Goal: Transaction & Acquisition: Purchase product/service

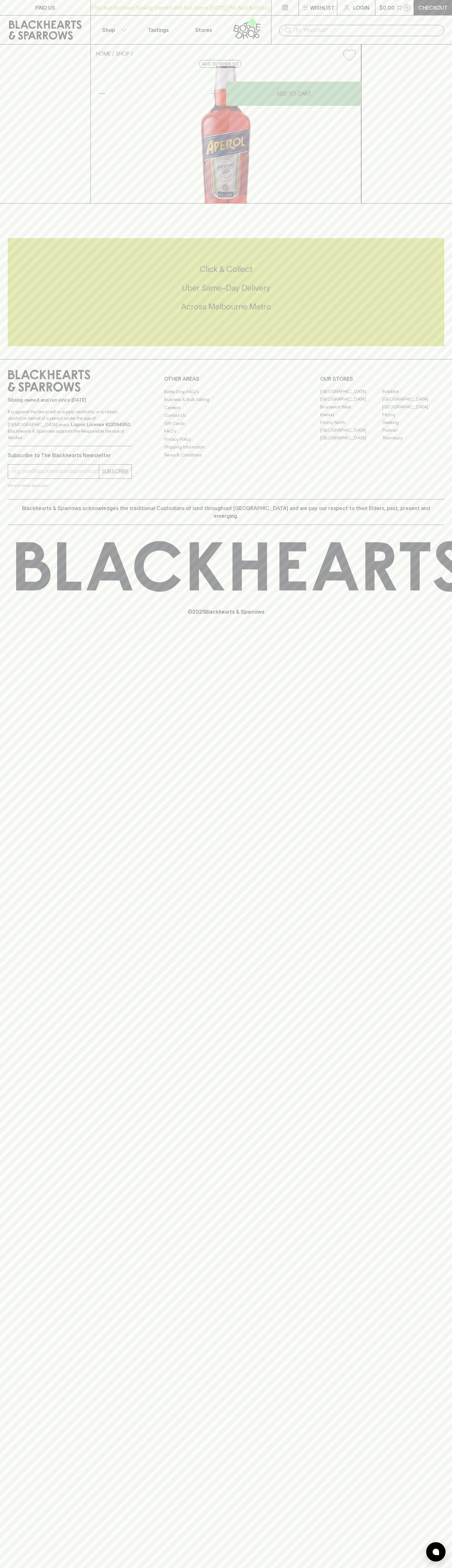
click at [400, 23] on div "​" at bounding box center [361, 30] width 181 height 29
click at [444, 457] on div "FIND US | No Bad Bottles | Sibling Owned and Run Since 2006 | No Bad Bottles | …" at bounding box center [226, 784] width 452 height 1568
click at [102, 1567] on html "FIND US | No Bad Bottles | Sibling Owned and Run Since 2006 | No Bad Bottles | …" at bounding box center [226, 784] width 452 height 1568
click at [24, 812] on div "FIND US | No Bad Bottles | Sibling Owned and Run Since 2006 | No Bad Bottles | …" at bounding box center [226, 784] width 452 height 1568
